Goal: Task Accomplishment & Management: Complete application form

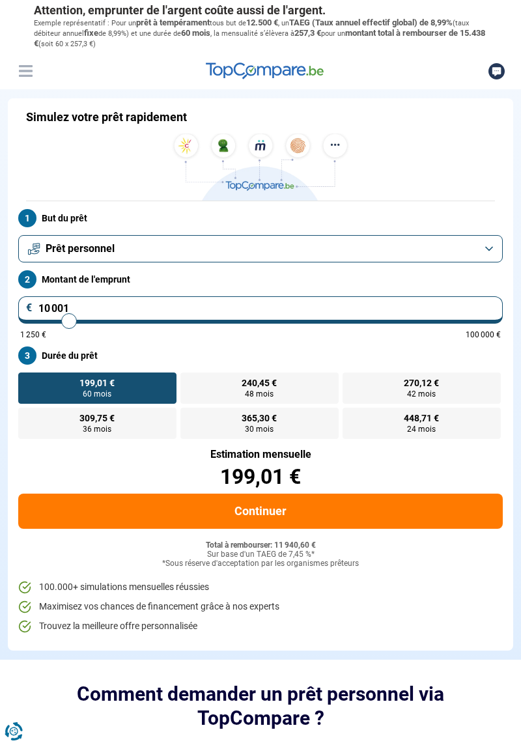
type input "11 750"
type input "11750"
type input "12 250"
type input "12250"
type input "12 750"
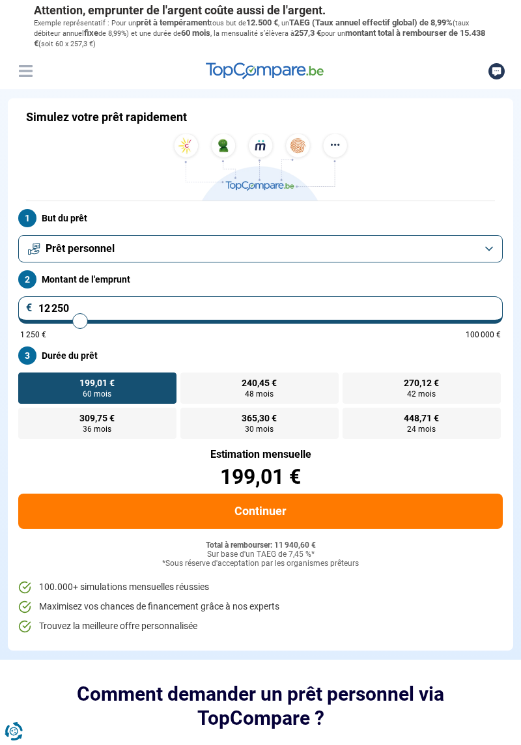
type input "12750"
type input "13 250"
type input "13250"
type input "13 750"
type input "13750"
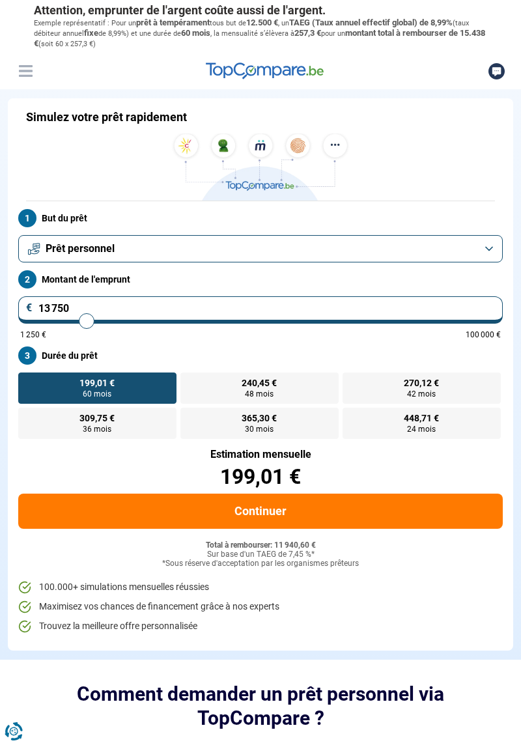
type input "14 250"
type input "14250"
type input "14 750"
type input "14750"
type input "15 000"
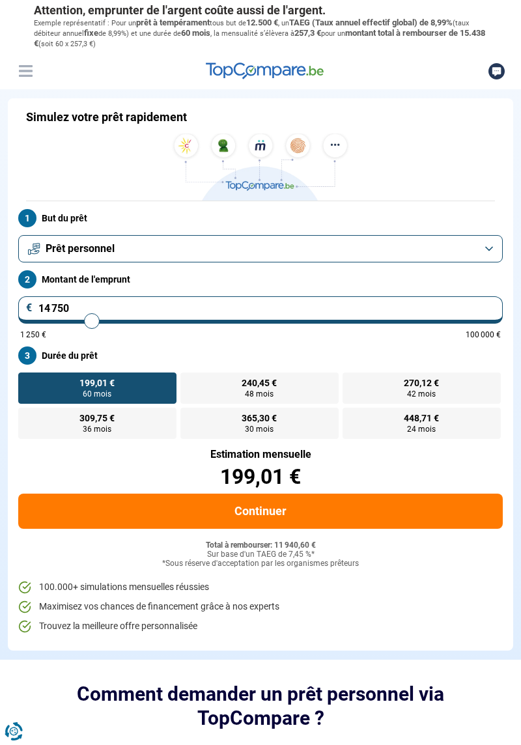
type input "15000"
type input "15 250"
type input "15250"
type input "15 750"
type input "15750"
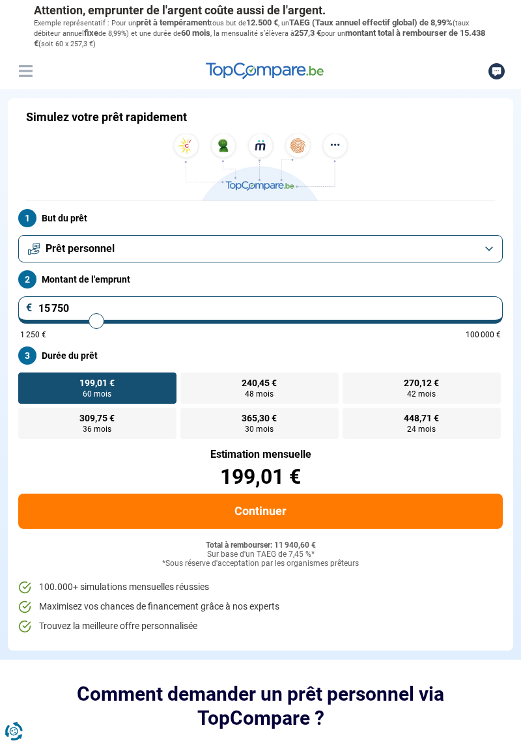
type input "16 000"
type input "16000"
type input "16 250"
type input "16250"
type input "16 500"
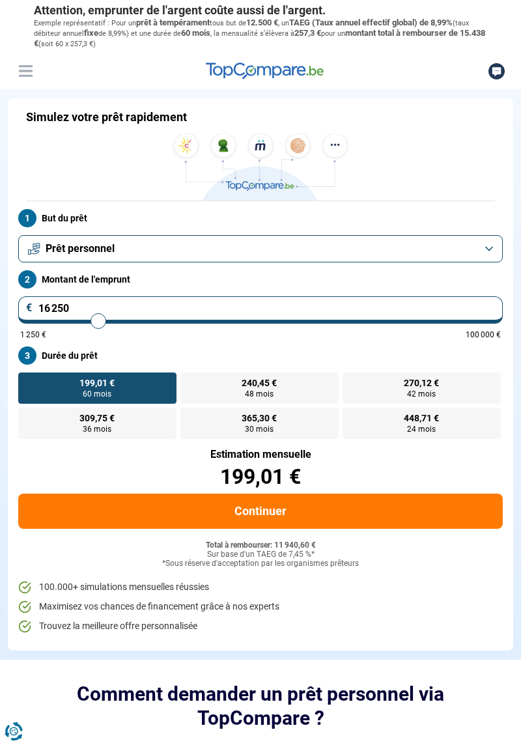
type input "16500"
type input "16 750"
type input "16750"
type input "17 000"
type input "17000"
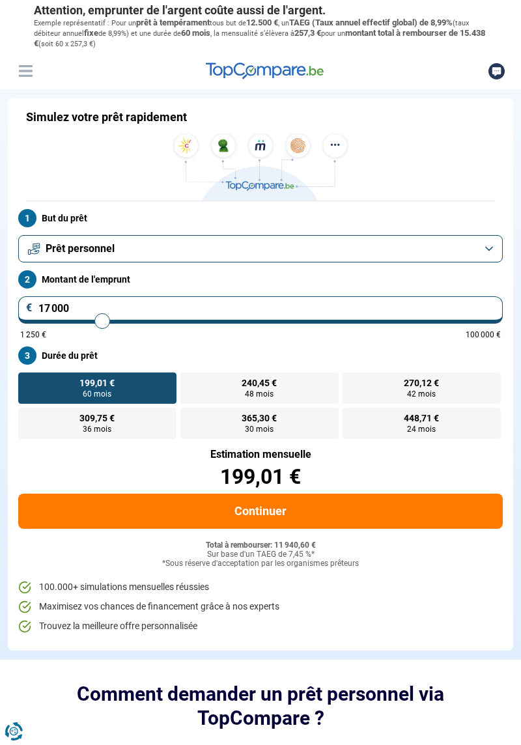
type input "17 500"
type input "17500"
type input "17 750"
type input "17750"
type input "18 250"
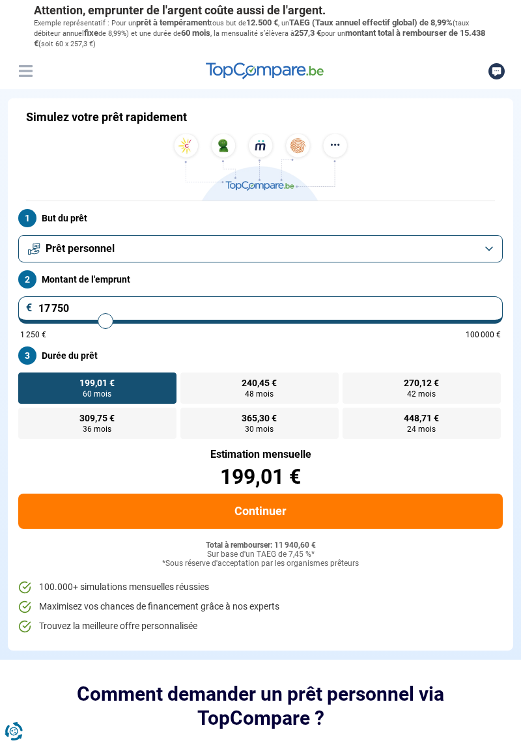
type input "18250"
type input "18 500"
type input "18500"
type input "18 750"
type input "18750"
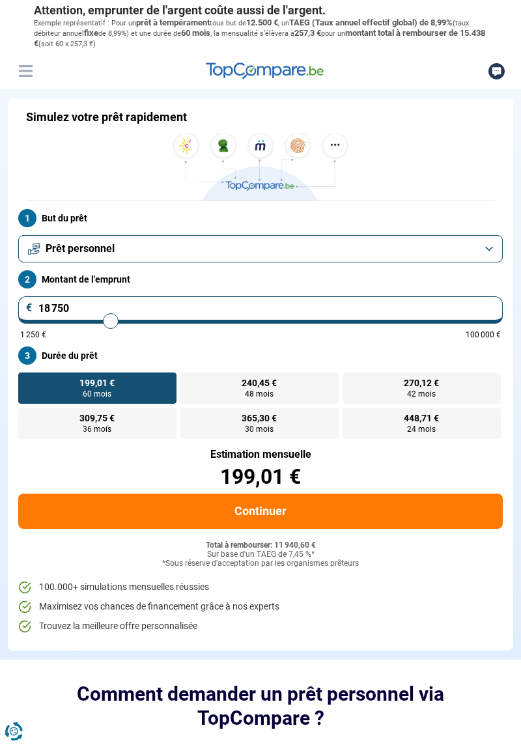
type input "19 250"
type input "19250"
type input "19 500"
type input "19500"
type input "20 000"
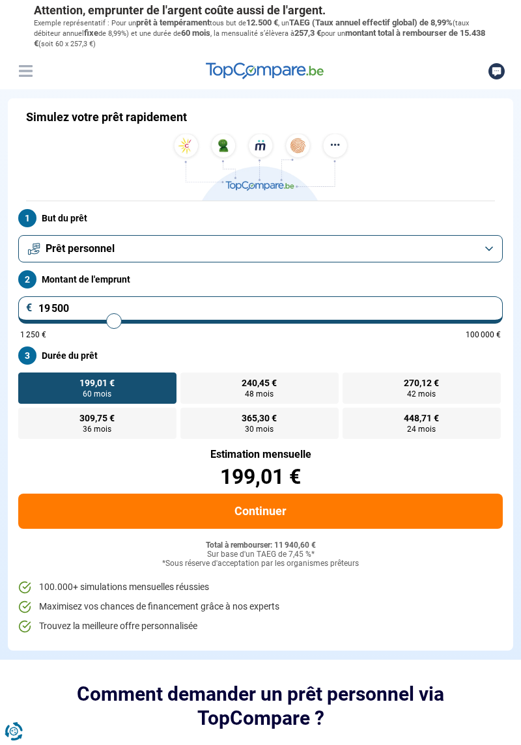
type input "20000"
type input "20 250"
type input "20250"
type input "20 750"
type input "20750"
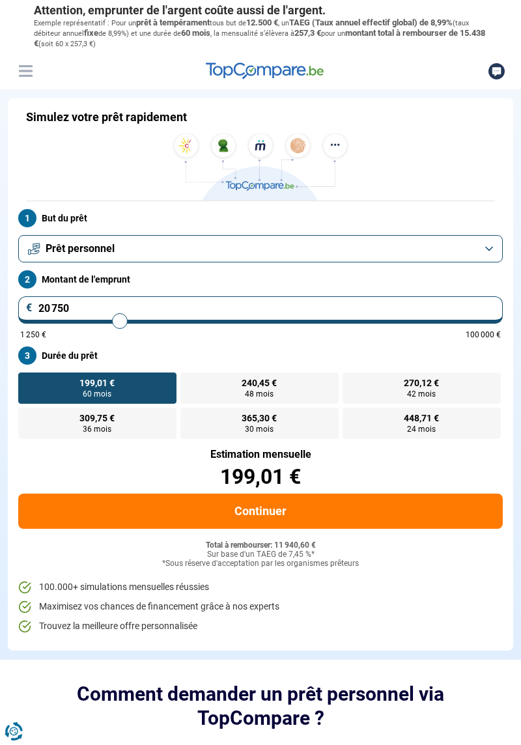
type input "21 000"
type input "21000"
type input "21 250"
type input "21250"
type input "21 500"
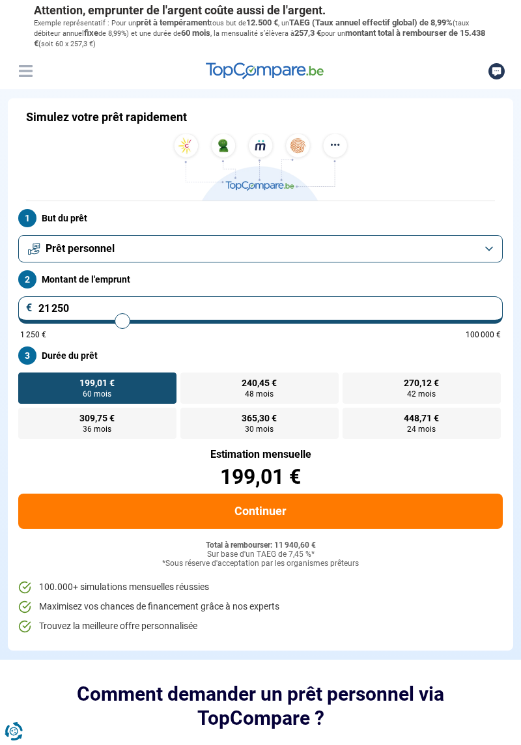
type input "21500"
type input "21 750"
type input "21750"
type input "22 000"
type input "22000"
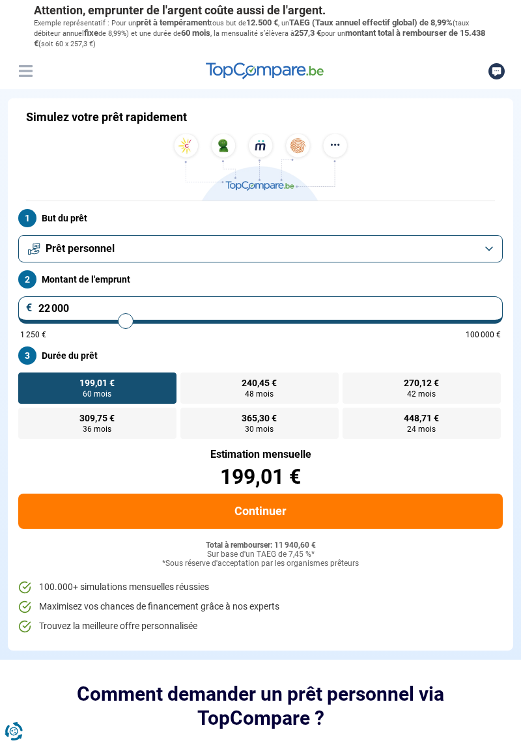
type input "22 250"
type input "22250"
type input "22 500"
type input "22500"
type input "22 750"
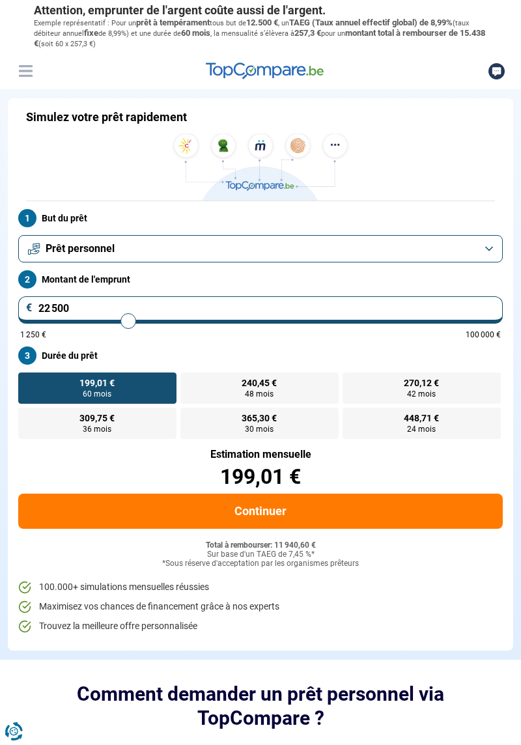
type input "22750"
type input "23 000"
type input "23000"
type input "23 250"
type input "23250"
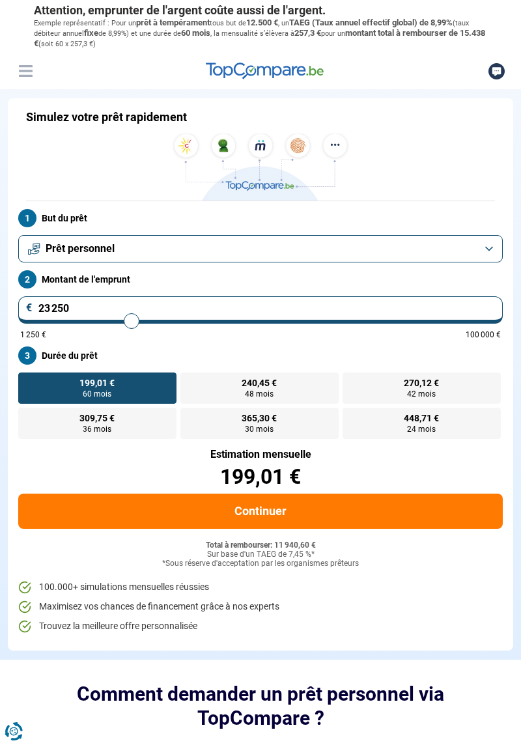
type input "23 500"
type input "23500"
type input "23 750"
type input "23750"
type input "24 000"
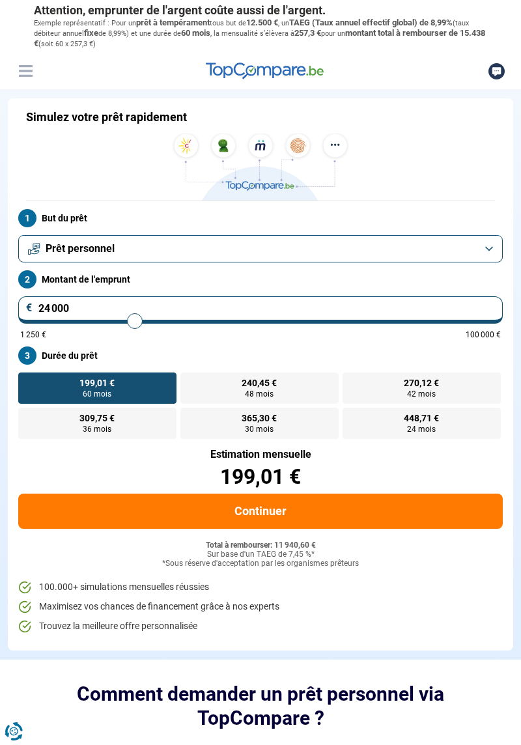
type input "24000"
radio input "false"
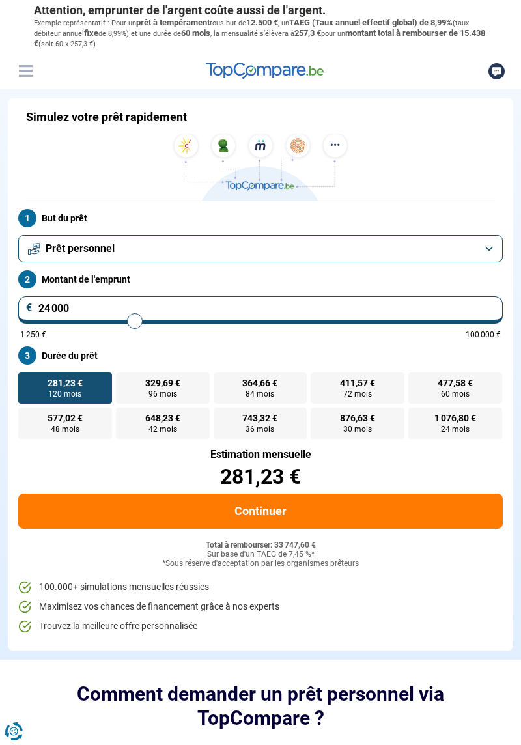
click at [491, 249] on button "Prêt personnel" at bounding box center [260, 248] width 484 height 27
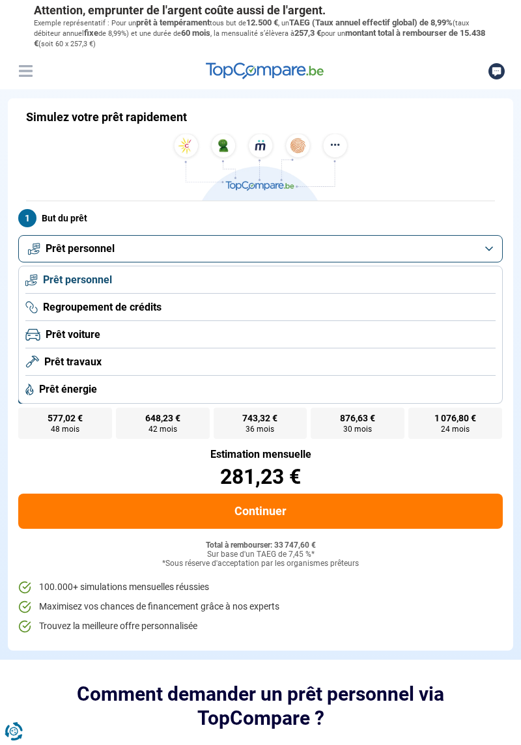
click at [53, 309] on span "Regroupement de crédits" at bounding box center [102, 307] width 118 height 14
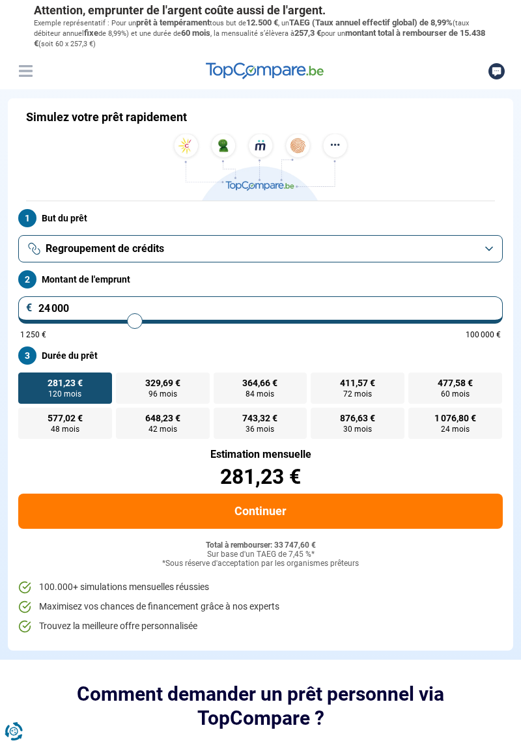
click at [340, 391] on label "411,57 € 72 mois" at bounding box center [357, 387] width 94 height 31
click at [319, 381] on input "411,57 € 72 mois" at bounding box center [314, 376] width 8 height 8
radio input "true"
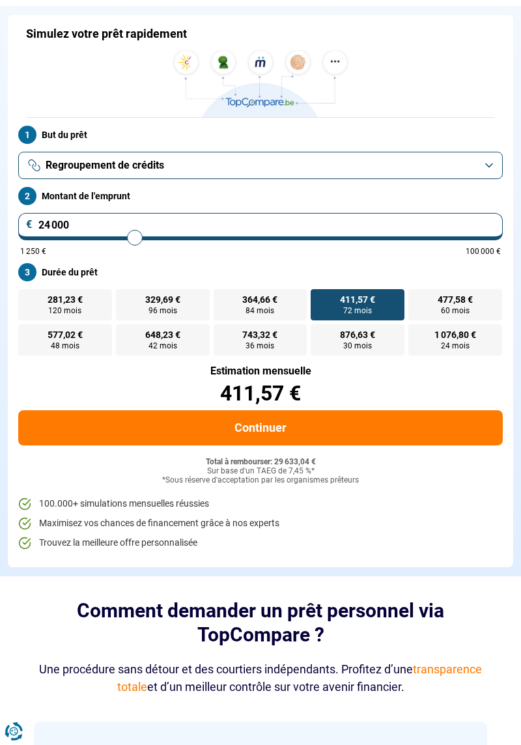
scroll to position [78, 0]
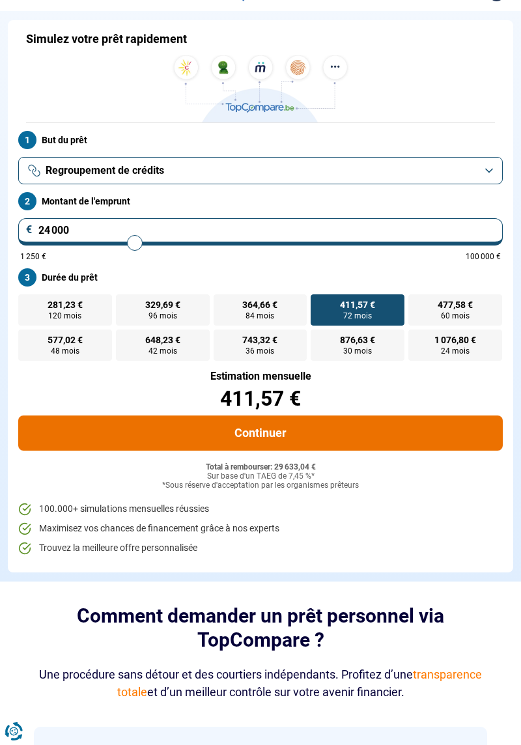
click at [141, 428] on button "Continuer" at bounding box center [260, 432] width 484 height 35
